Goal: Task Accomplishment & Management: Manage account settings

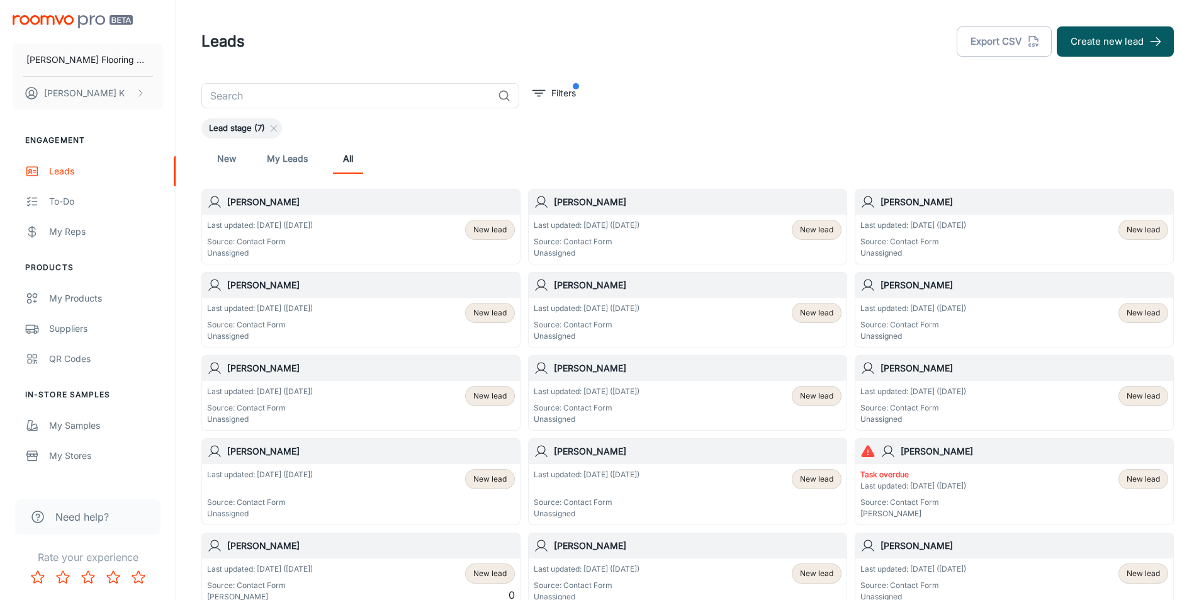
click at [310, 249] on p "Unassigned" at bounding box center [260, 252] width 106 height 11
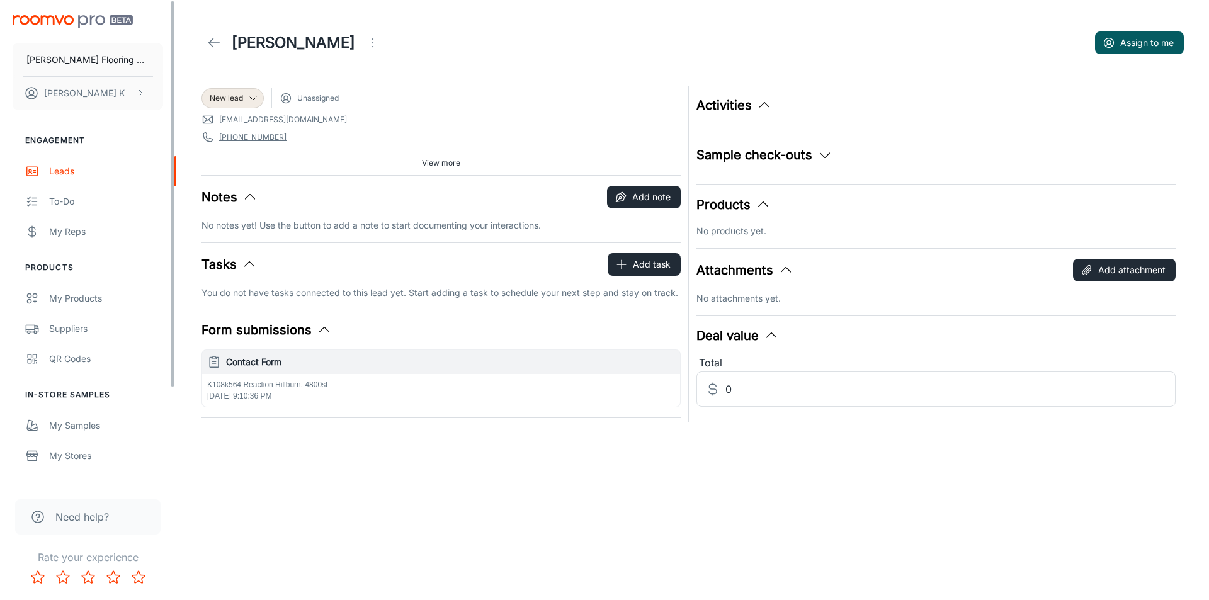
drag, startPoint x: 331, startPoint y: 386, endPoint x: 142, endPoint y: 408, distance: 190.1
click at [127, 407] on div "[PERSON_NAME] Flooring Center Inc [PERSON_NAME] Engagement Leads To-do My Reps …" at bounding box center [604, 236] width 1209 height 473
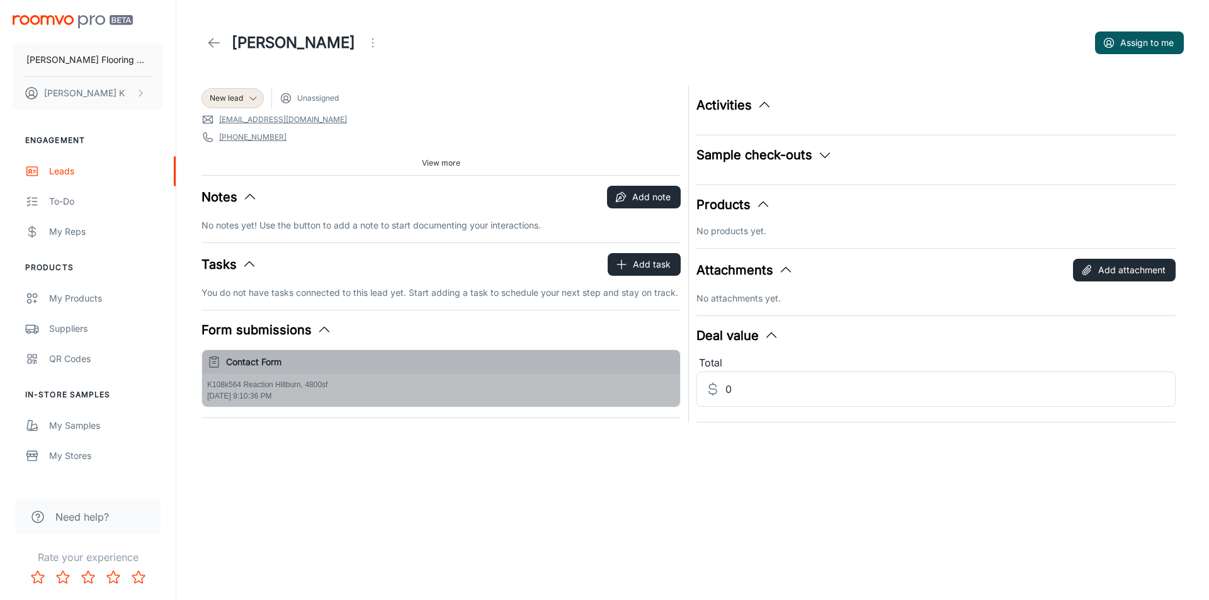
drag, startPoint x: 341, startPoint y: 394, endPoint x: 240, endPoint y: 386, distance: 101.7
click at [240, 386] on div "K108k564 Reaction Hillburn, 4800sf [DATE] 9:10:36 PM" at bounding box center [441, 390] width 478 height 33
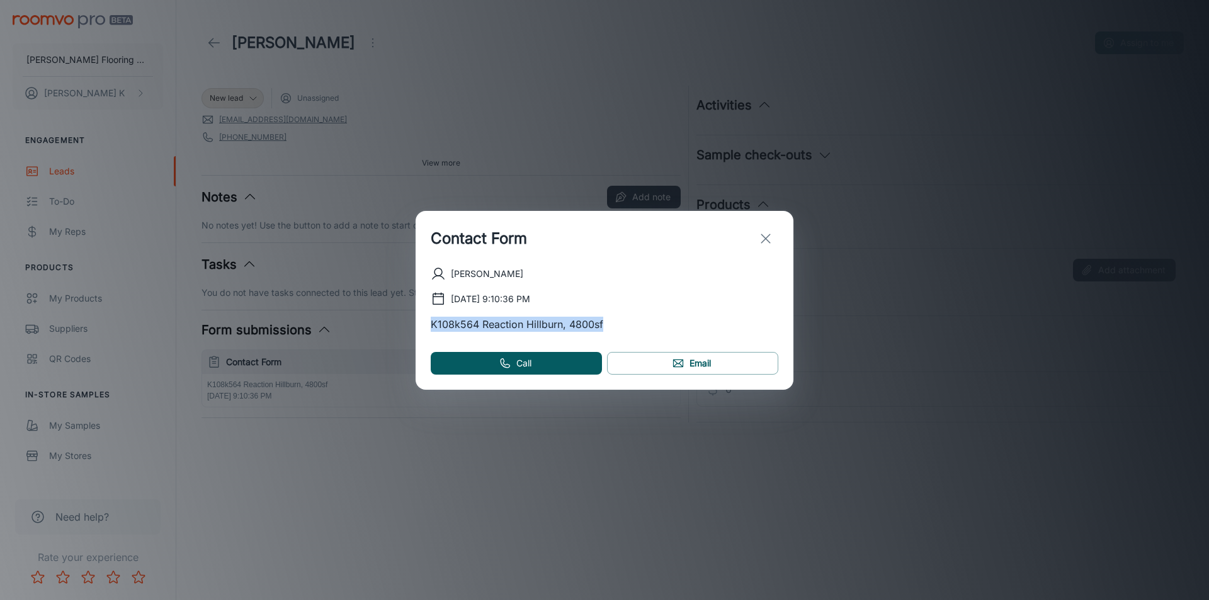
drag, startPoint x: 627, startPoint y: 324, endPoint x: 393, endPoint y: 323, distance: 233.5
click at [393, 323] on div "Contact Form [PERSON_NAME] [DATE] 9:10:36 PM K108k564 Reaction Hillburn, 4800sf…" at bounding box center [604, 300] width 1209 height 600
copy p "K108k564 Reaction Hillburn, 4800sf"
click at [556, 155] on div "Contact Form [PERSON_NAME] [DATE] 9:10:36 PM K108k564 Reaction Hillburn, 4800sf…" at bounding box center [604, 300] width 1209 height 600
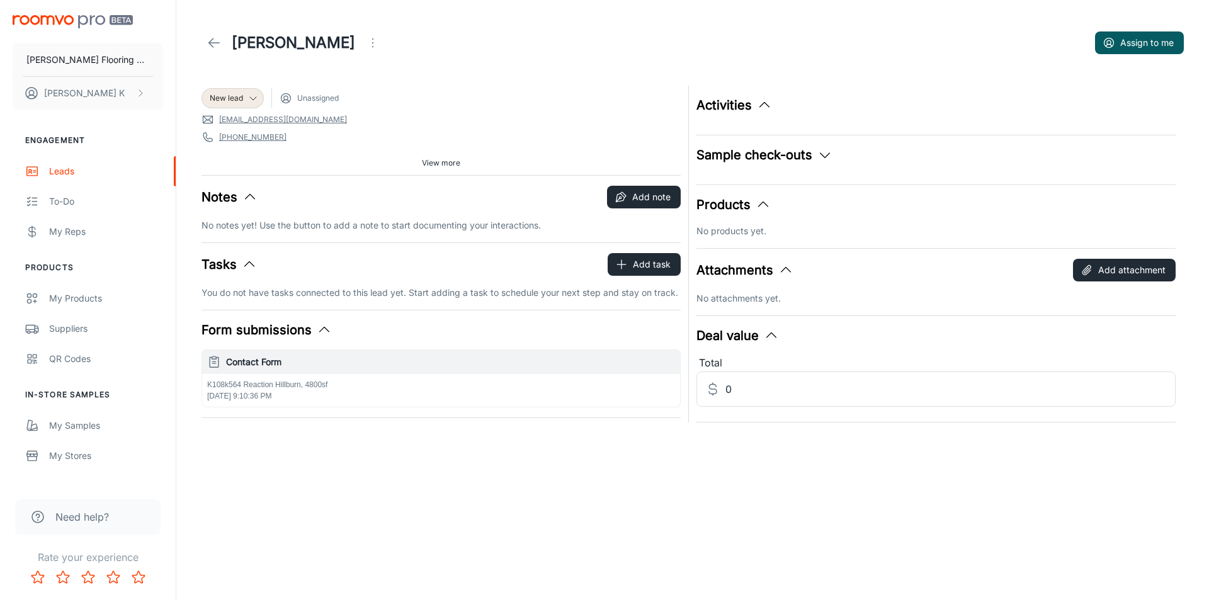
click at [734, 94] on div "Activities Sample check-outs No checked out samples yet. Products No products y…" at bounding box center [932, 250] width 487 height 344
click at [738, 112] on button "Activities" at bounding box center [734, 105] width 76 height 19
click at [745, 112] on button "Activities" at bounding box center [734, 105] width 76 height 19
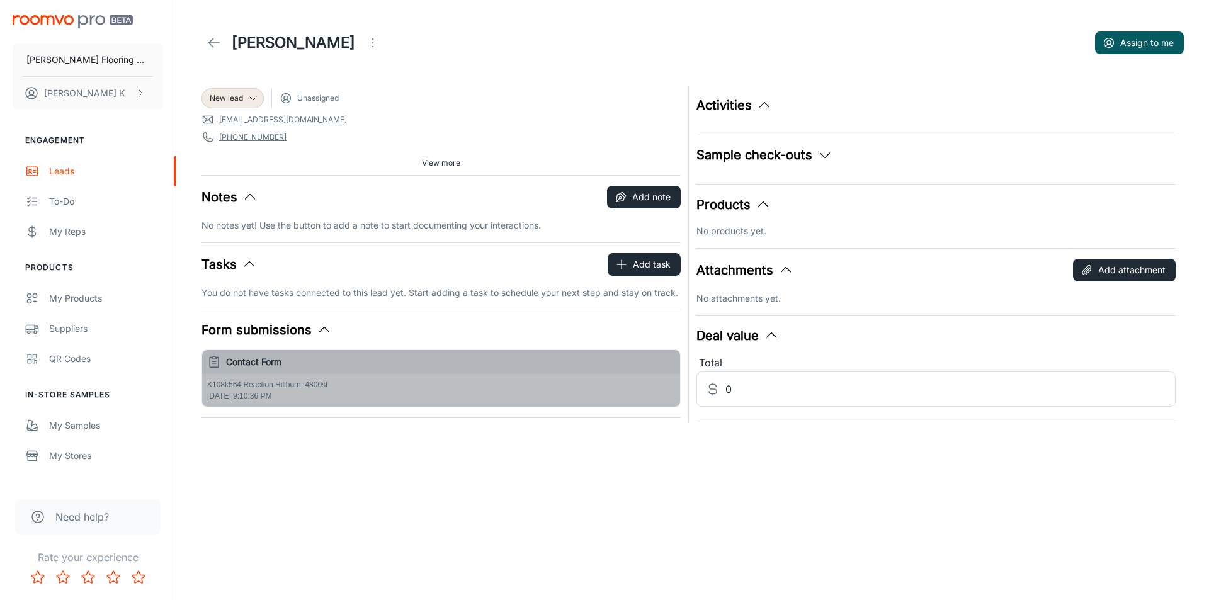
drag, startPoint x: 329, startPoint y: 373, endPoint x: 283, endPoint y: 383, distance: 47.0
click at [283, 383] on button "Contact Form K108k564 Reaction Hillburn, 4800sf [DATE] 9:10:36 PM" at bounding box center [441, 378] width 478 height 57
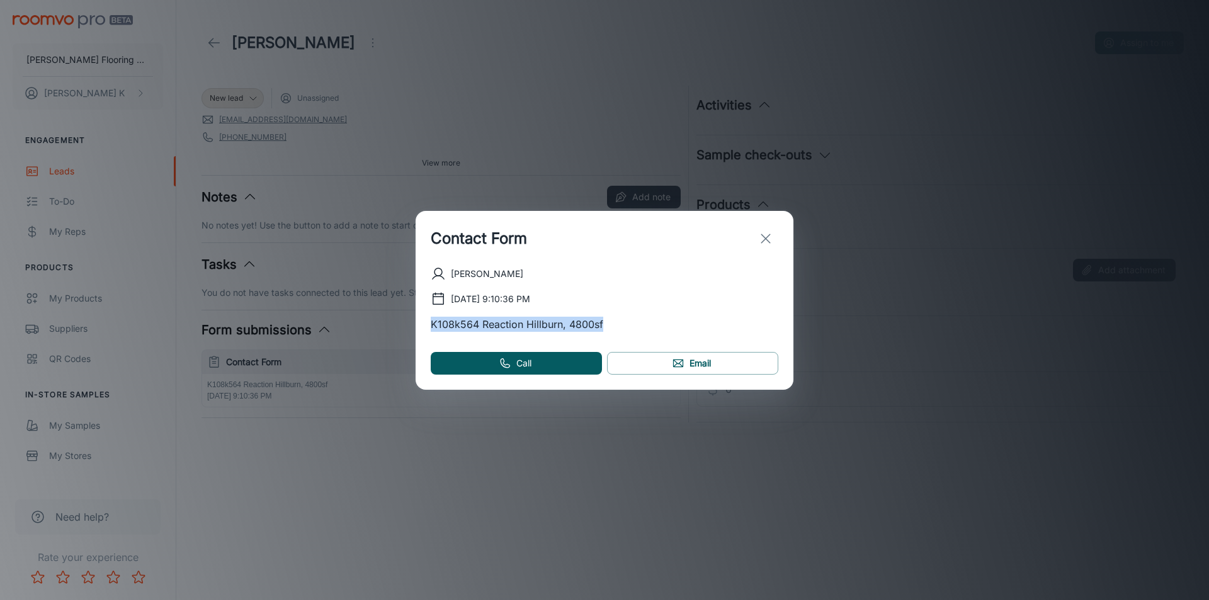
drag, startPoint x: 617, startPoint y: 327, endPoint x: 424, endPoint y: 327, distance: 193.2
click at [424, 327] on div "[PERSON_NAME] [DATE] 9:10:36 PM K108k564 Reaction Hillburn, 4800sf Call Email" at bounding box center [604, 327] width 378 height 123
click at [761, 238] on icon "exit" at bounding box center [765, 238] width 15 height 15
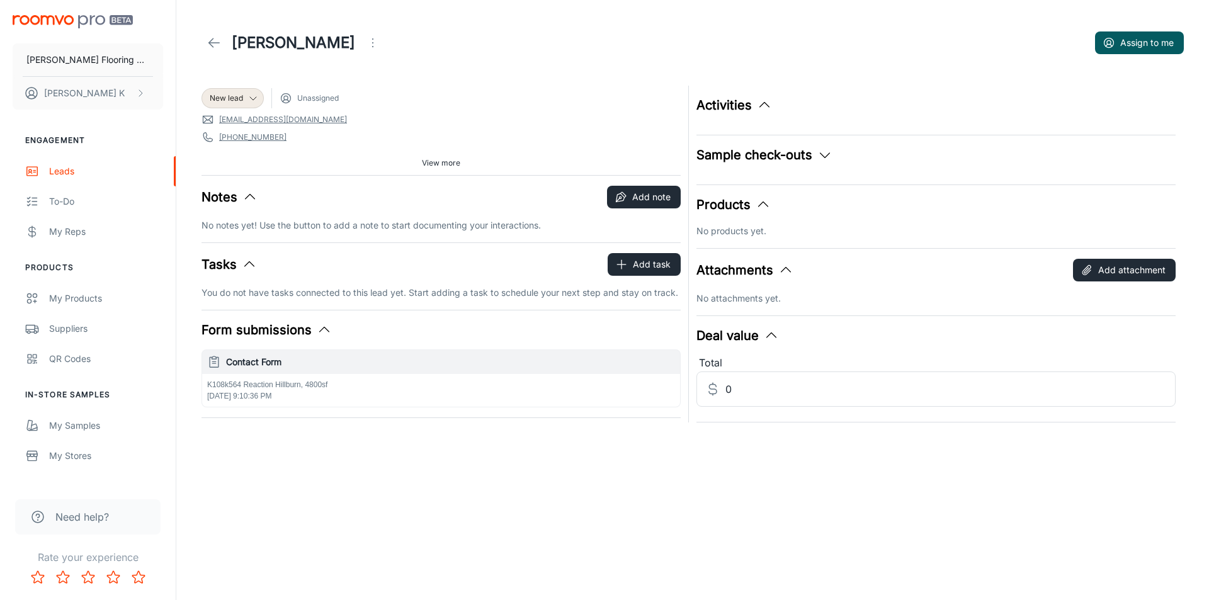
click at [314, 383] on p "K108k564 Reaction Hillburn, 4800sf" at bounding box center [441, 384] width 468 height 11
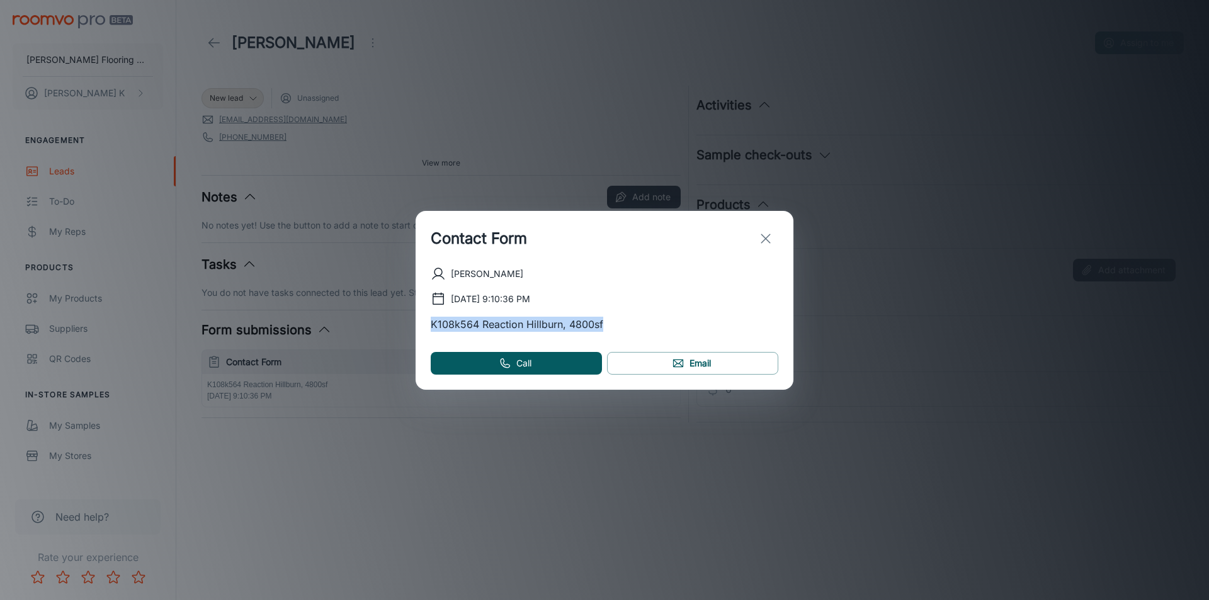
drag, startPoint x: 619, startPoint y: 324, endPoint x: 409, endPoint y: 322, distance: 210.2
click at [409, 322] on div "Contact Form [PERSON_NAME] [DATE] 9:10:36 PM K108k564 Reaction Hillburn, 4800sf…" at bounding box center [604, 300] width 1209 height 600
click at [512, 327] on p "K108k564 Reaction Hillburn, 4800sf" at bounding box center [604, 324] width 347 height 15
click at [596, 328] on p "K108k564 Reaction Hillburn, 4800sf" at bounding box center [604, 324] width 347 height 15
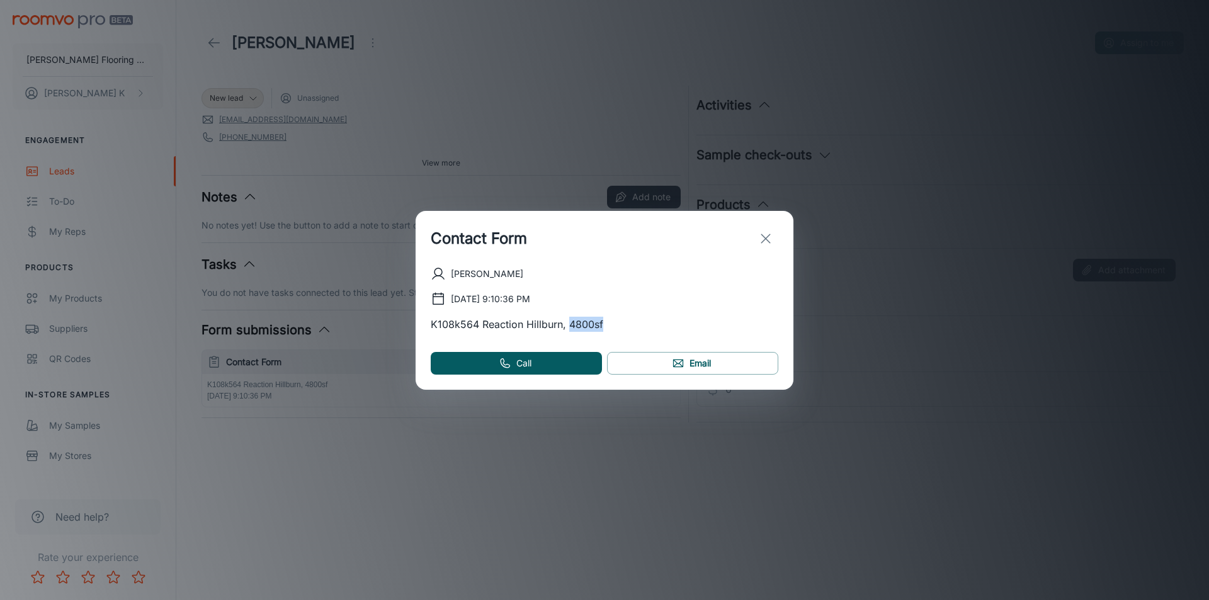
click at [609, 324] on p "K108k564 Reaction Hillburn, 4800sf" at bounding box center [604, 324] width 347 height 15
drag, startPoint x: 607, startPoint y: 324, endPoint x: 405, endPoint y: 330, distance: 202.2
click at [405, 330] on div "Contact Form [PERSON_NAME] [DATE] 9:10:36 PM K108k564 Reaction Hillburn, 4800sf…" at bounding box center [604, 300] width 1209 height 600
click at [773, 244] on button "exit" at bounding box center [765, 238] width 25 height 25
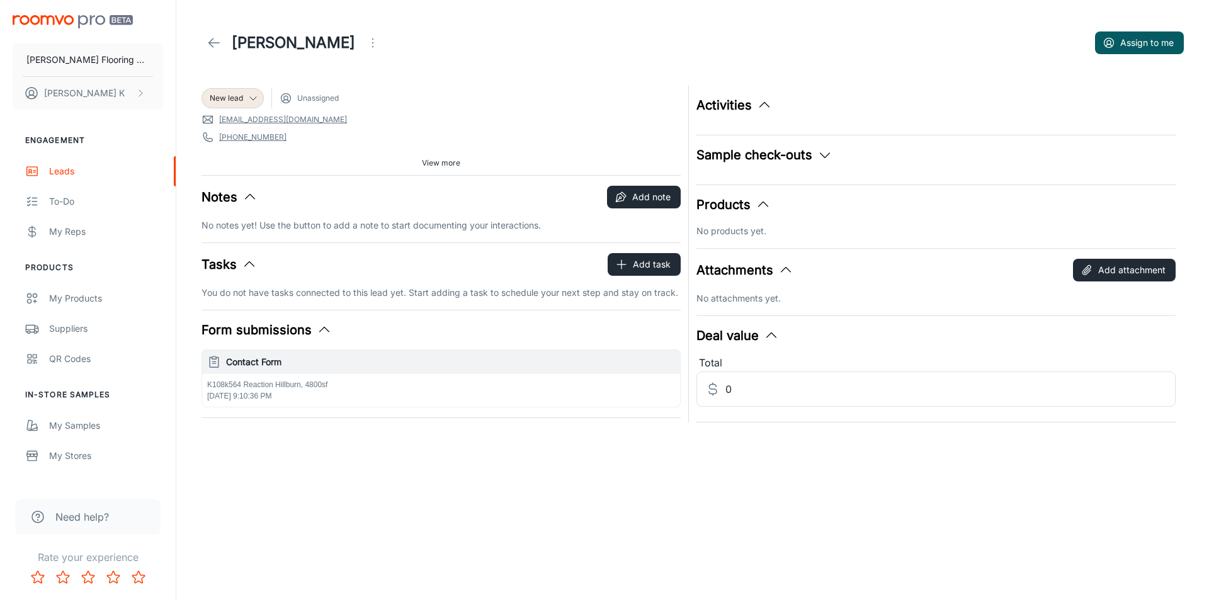
drag, startPoint x: 204, startPoint y: 381, endPoint x: 378, endPoint y: 514, distance: 219.2
click at [378, 514] on div "[PERSON_NAME] Flooring Center Inc [PERSON_NAME] Engagement Leads To-do My Reps …" at bounding box center [604, 300] width 1209 height 600
click at [359, 454] on div "[PERSON_NAME] Assign to me New lead Unassigned [EMAIL_ADDRESS][DOMAIN_NAME] [PH…" at bounding box center [692, 236] width 1032 height 473
drag, startPoint x: 199, startPoint y: 113, endPoint x: 292, endPoint y: 155, distance: 102.5
click at [292, 155] on div "New lead Unassigned [EMAIL_ADDRESS][DOMAIN_NAME] [PHONE_NUMBER] 30802 Source: C…" at bounding box center [437, 250] width 487 height 344
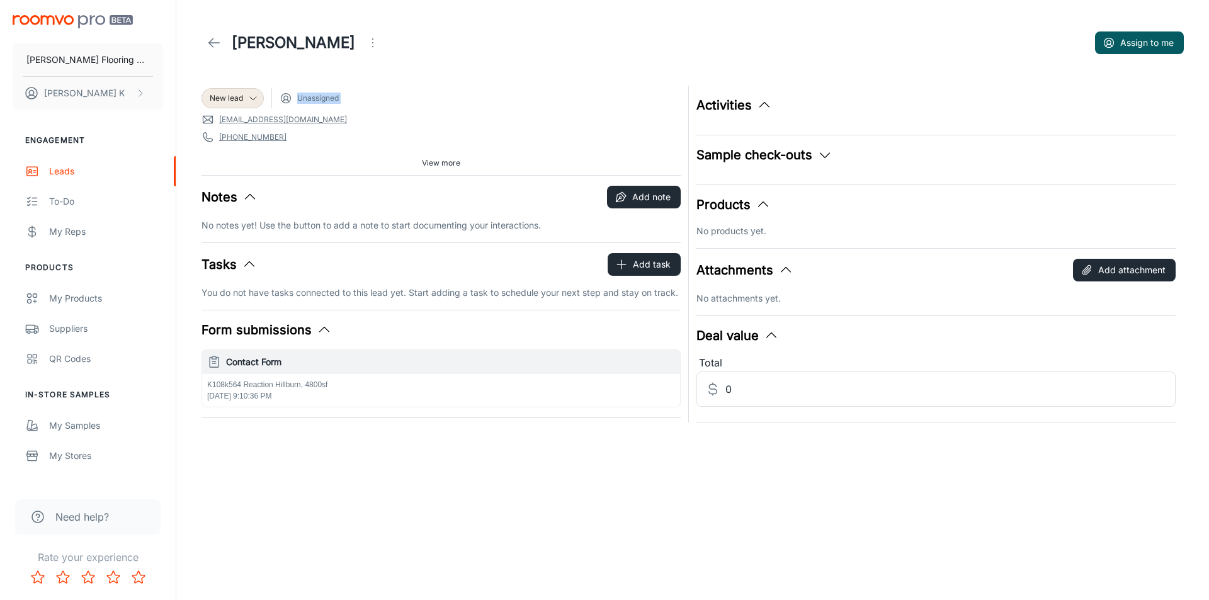
click at [245, 163] on div "View more" at bounding box center [440, 163] width 479 height 19
drag, startPoint x: 191, startPoint y: 111, endPoint x: 312, endPoint y: 157, distance: 129.3
click at [312, 157] on div "New lead Unassigned [EMAIL_ADDRESS][DOMAIN_NAME] [PHONE_NUMBER] 30802 Source: C…" at bounding box center [692, 250] width 1012 height 344
click at [196, 53] on header "[PERSON_NAME] Assign to me" at bounding box center [692, 43] width 1012 height 86
drag, startPoint x: 288, startPoint y: 135, endPoint x: 179, endPoint y: 142, distance: 109.1
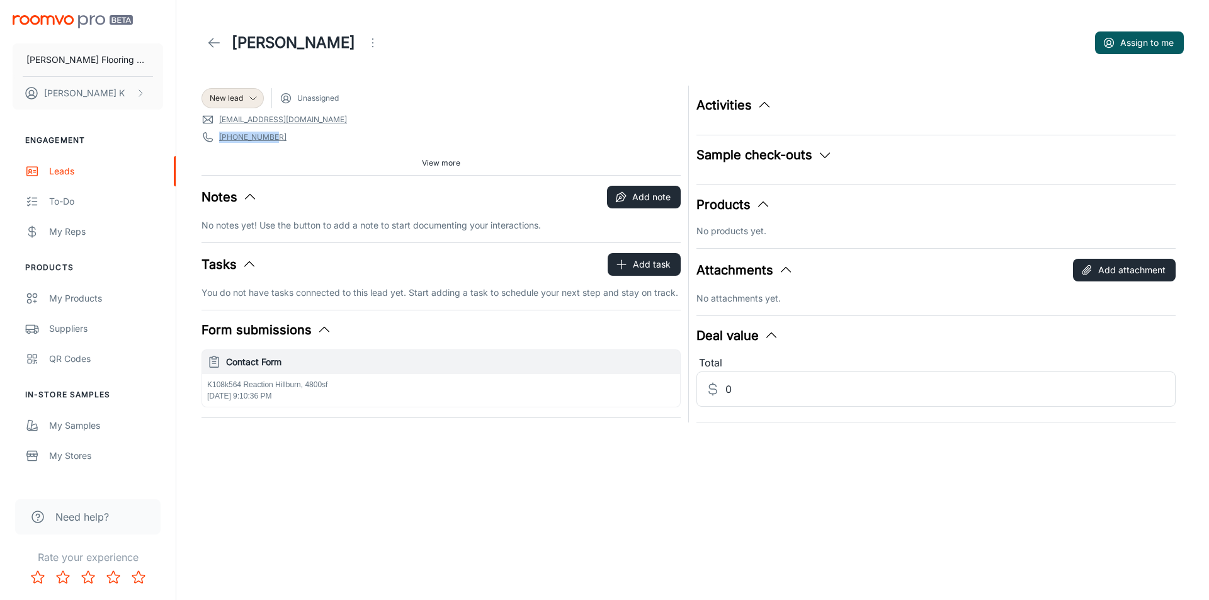
click at [179, 142] on div "[PERSON_NAME] Assign to me New lead Unassigned [EMAIL_ADDRESS][DOMAIN_NAME] [PH…" at bounding box center [692, 236] width 1032 height 473
click at [252, 161] on div "View more" at bounding box center [440, 163] width 479 height 19
drag, startPoint x: 278, startPoint y: 138, endPoint x: 214, endPoint y: 140, distance: 63.6
click at [214, 140] on span "[PHONE_NUMBER]" at bounding box center [440, 137] width 479 height 13
